Goal: Information Seeking & Learning: Learn about a topic

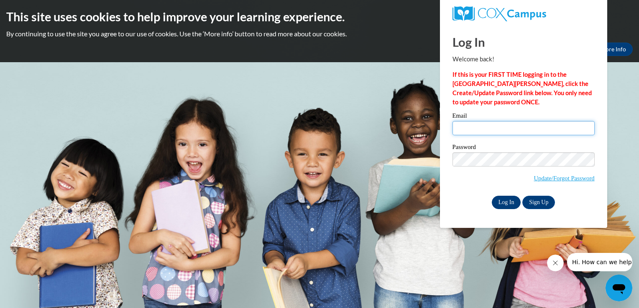
type input "vivian.craft@ndo.org"
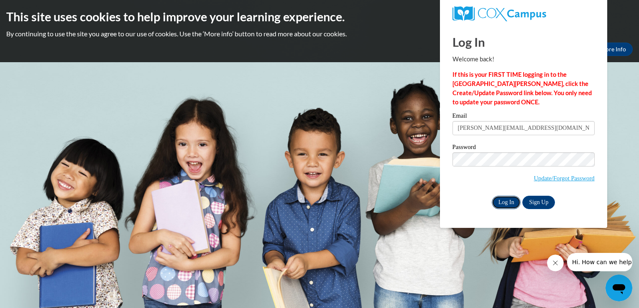
click at [499, 203] on input "Log In" at bounding box center [506, 202] width 29 height 13
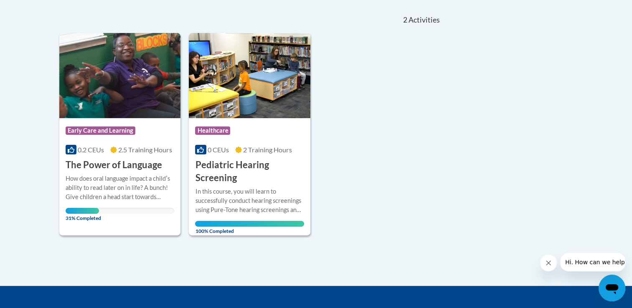
scroll to position [167, 0]
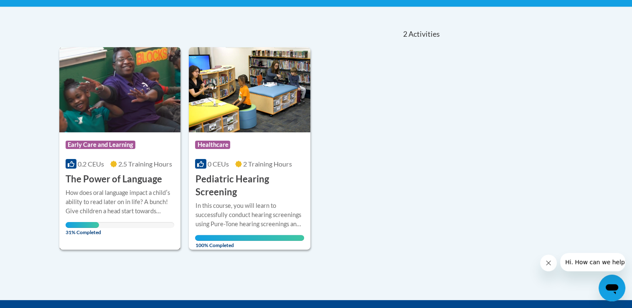
click at [107, 185] on h3 "The Power of Language" at bounding box center [114, 179] width 97 height 13
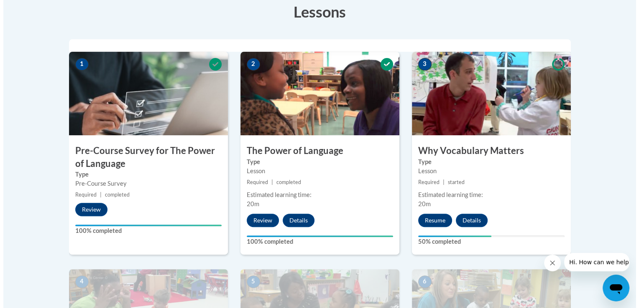
scroll to position [251, 0]
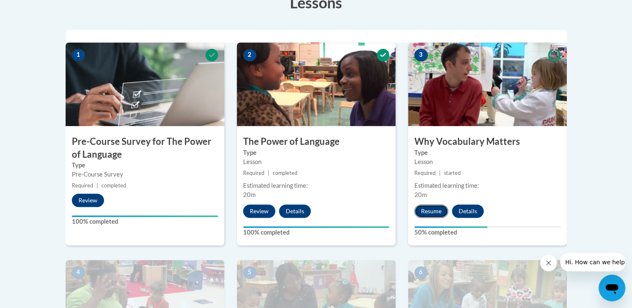
click at [430, 210] on button "Resume" at bounding box center [432, 211] width 34 height 13
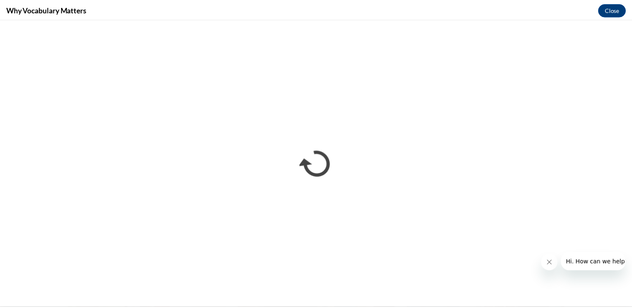
scroll to position [0, 0]
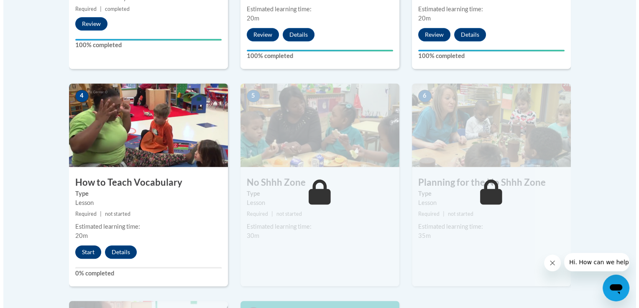
scroll to position [436, 0]
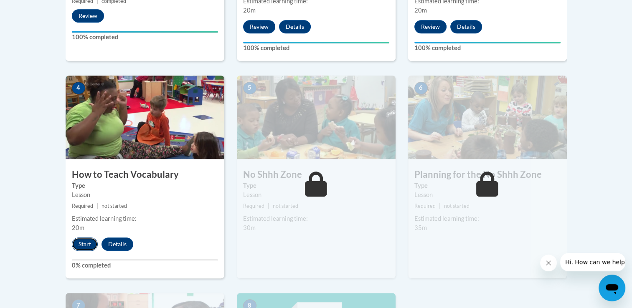
click at [80, 245] on button "Start" at bounding box center [85, 244] width 26 height 13
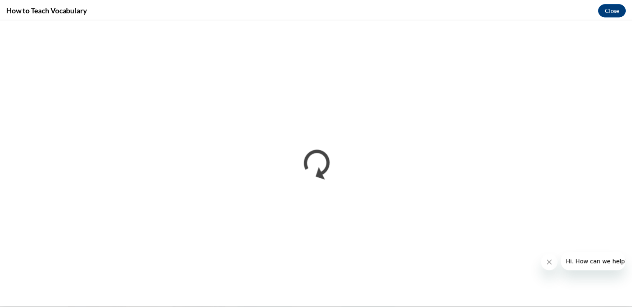
scroll to position [0, 0]
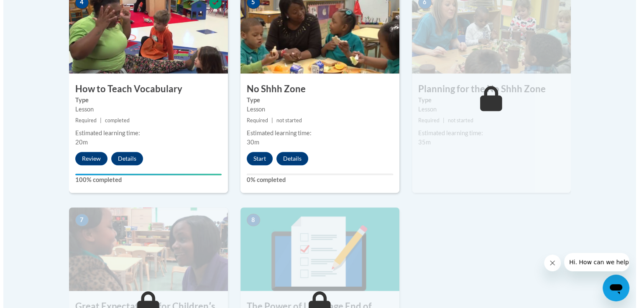
scroll to position [502, 0]
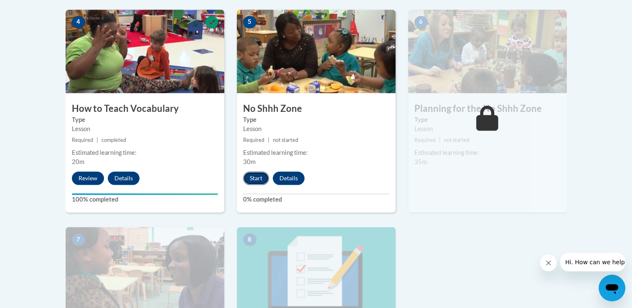
click at [254, 180] on button "Start" at bounding box center [256, 178] width 26 height 13
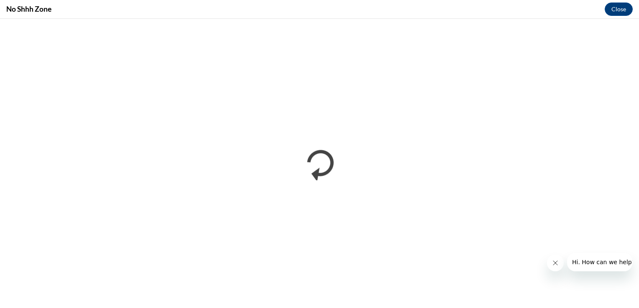
scroll to position [0, 0]
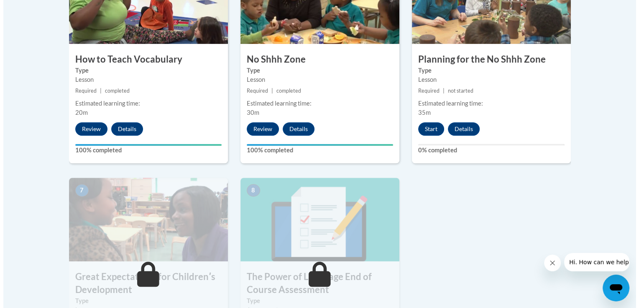
scroll to position [502, 0]
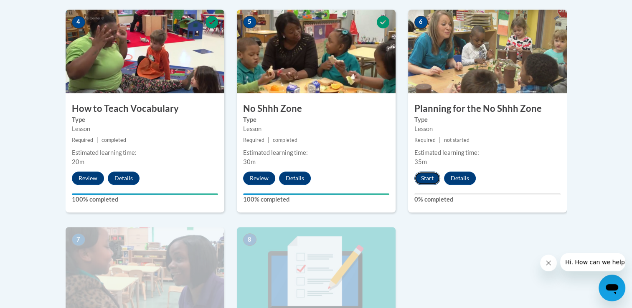
click at [424, 177] on button "Start" at bounding box center [428, 178] width 26 height 13
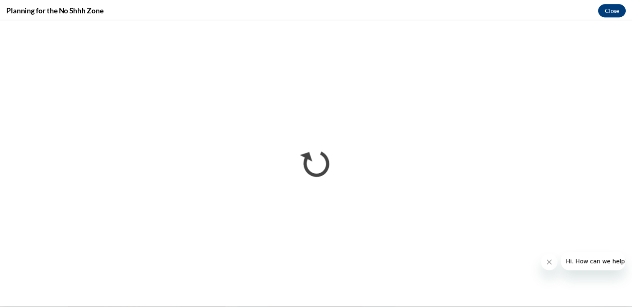
scroll to position [0, 0]
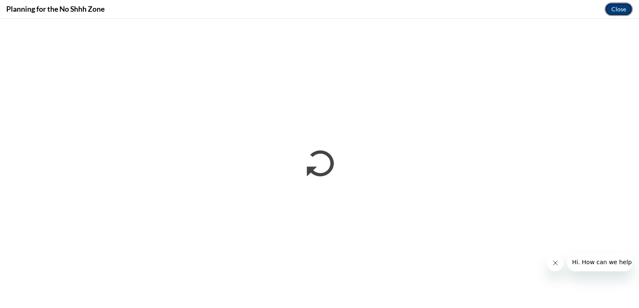
click at [622, 11] on button "Close" at bounding box center [618, 9] width 28 height 13
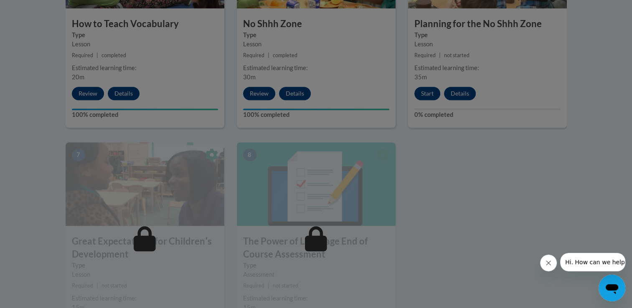
scroll to position [585, 0]
